Goal: Information Seeking & Learning: Learn about a topic

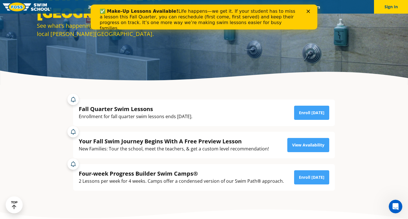
scroll to position [72, 0]
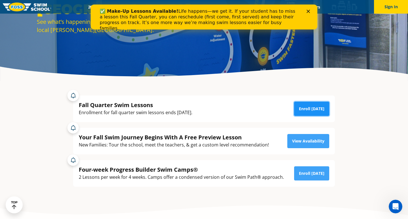
click at [301, 113] on link "Enroll Today" at bounding box center [311, 109] width 35 height 14
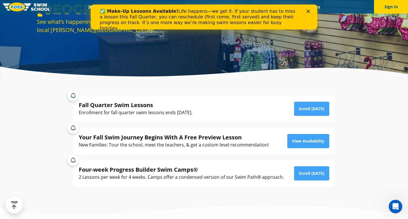
click at [310, 11] on icon "Close" at bounding box center [308, 11] width 3 height 3
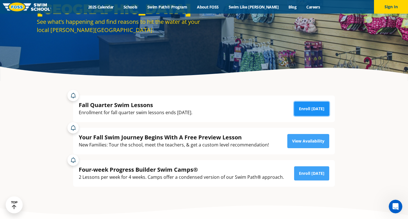
click at [318, 112] on link "Enroll Today" at bounding box center [311, 109] width 35 height 14
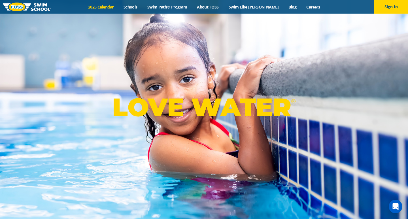
click at [114, 6] on link "2025 Calendar" at bounding box center [100, 6] width 35 height 5
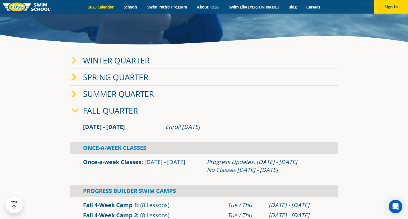
scroll to position [95, 0]
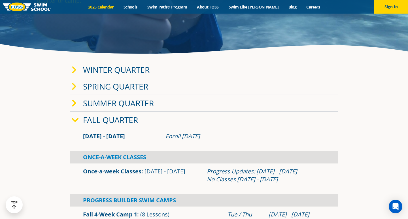
click at [77, 70] on span at bounding box center [77, 70] width 11 height 8
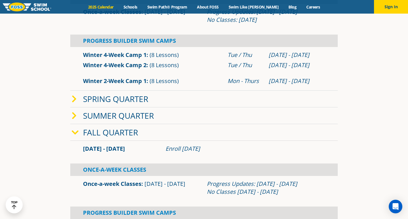
scroll to position [208, 0]
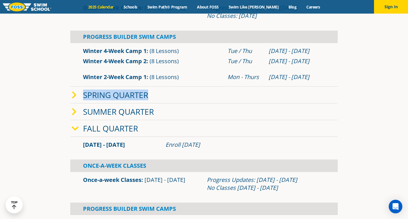
click at [79, 94] on span at bounding box center [77, 95] width 11 height 8
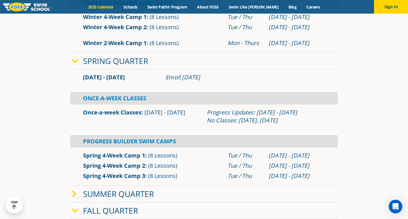
scroll to position [243, 0]
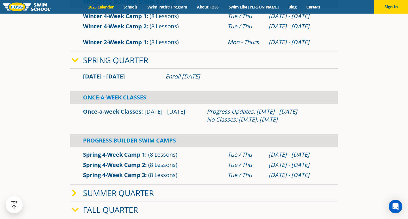
click at [79, 193] on span at bounding box center [77, 193] width 11 height 8
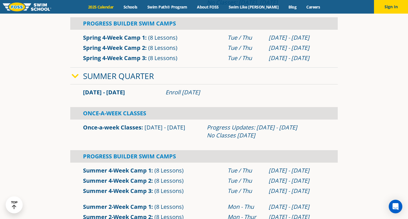
scroll to position [361, 0]
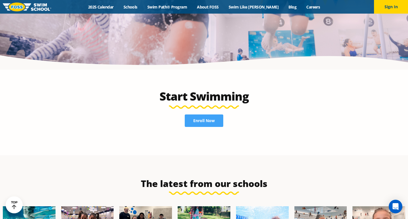
scroll to position [1095, 0]
